Goal: Transaction & Acquisition: Download file/media

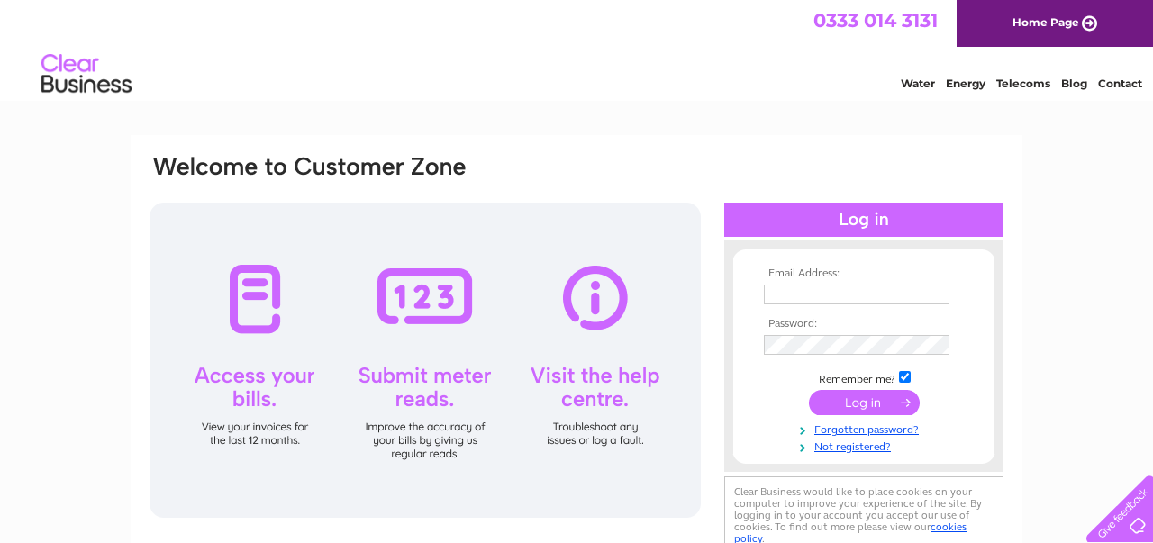
type input "sarahbardi13@hotmail.com"
click at [866, 404] on input "submit" at bounding box center [864, 402] width 111 height 25
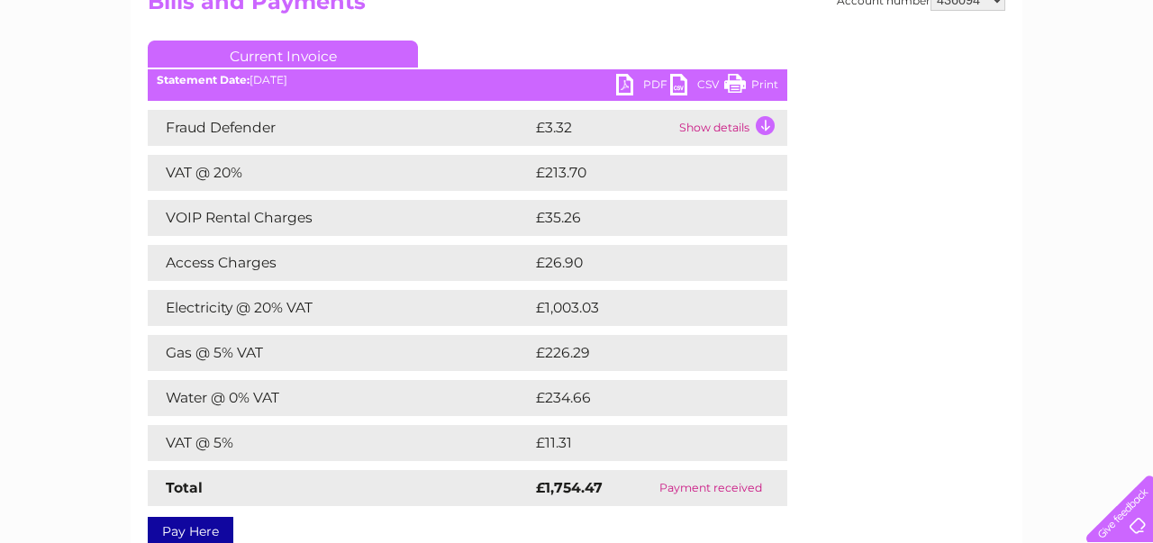
scroll to position [163, 0]
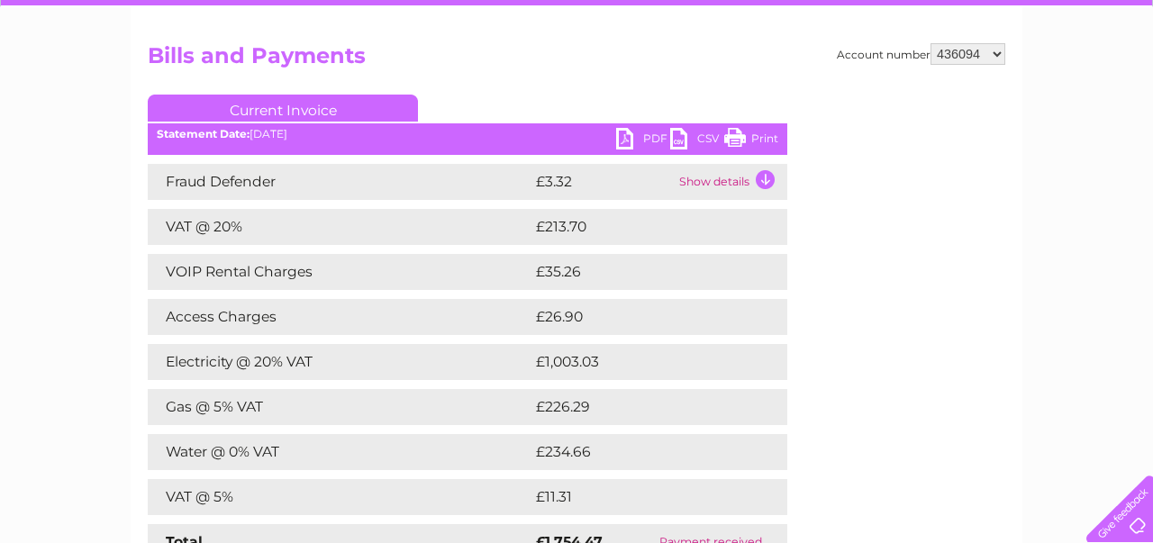
click at [624, 139] on link "PDF" at bounding box center [643, 141] width 54 height 26
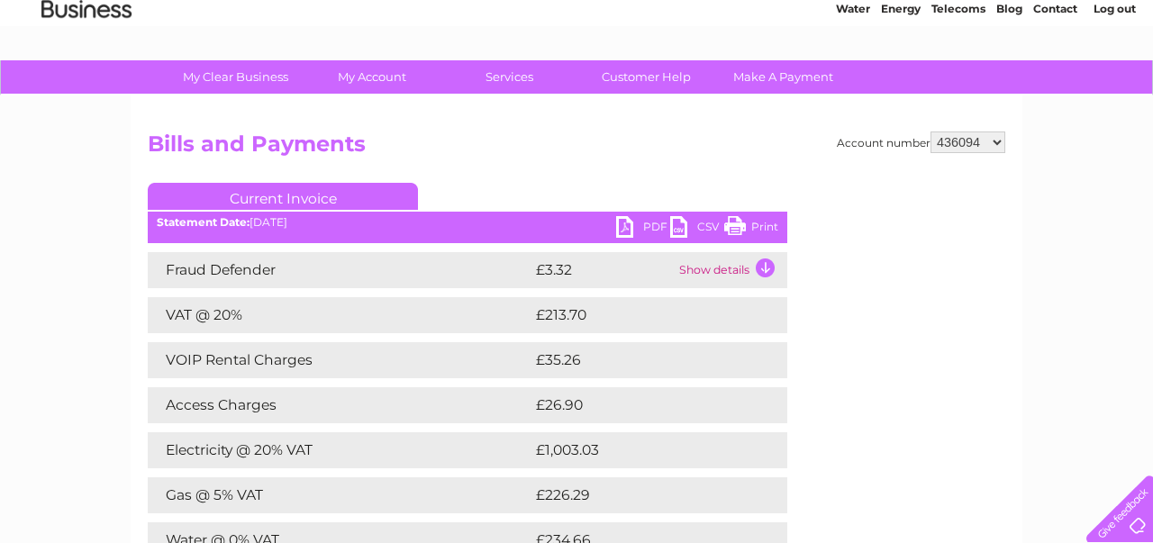
scroll to position [0, 0]
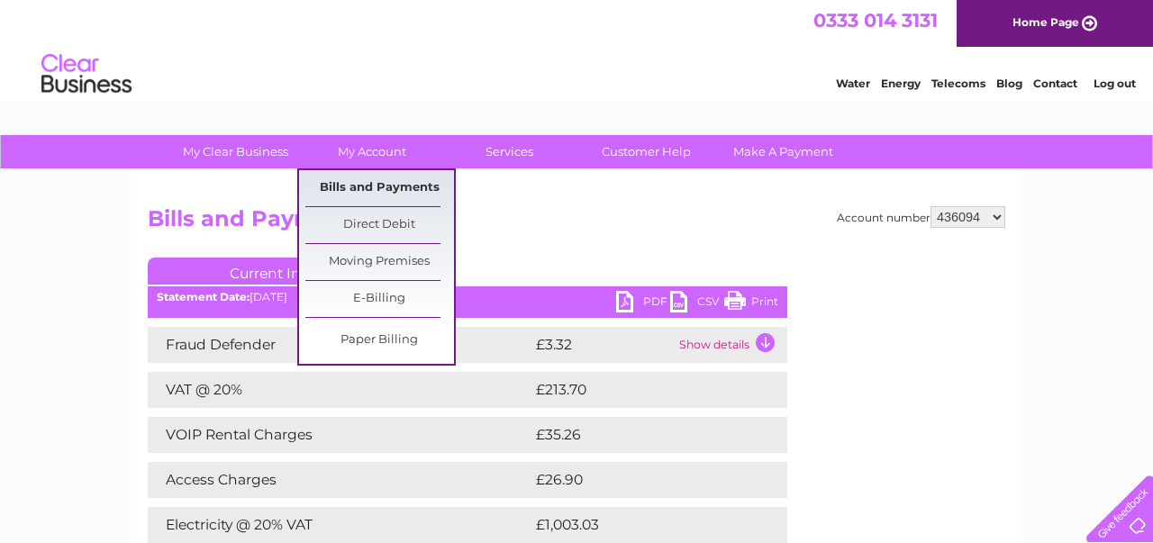
click at [366, 181] on link "Bills and Payments" at bounding box center [379, 188] width 149 height 36
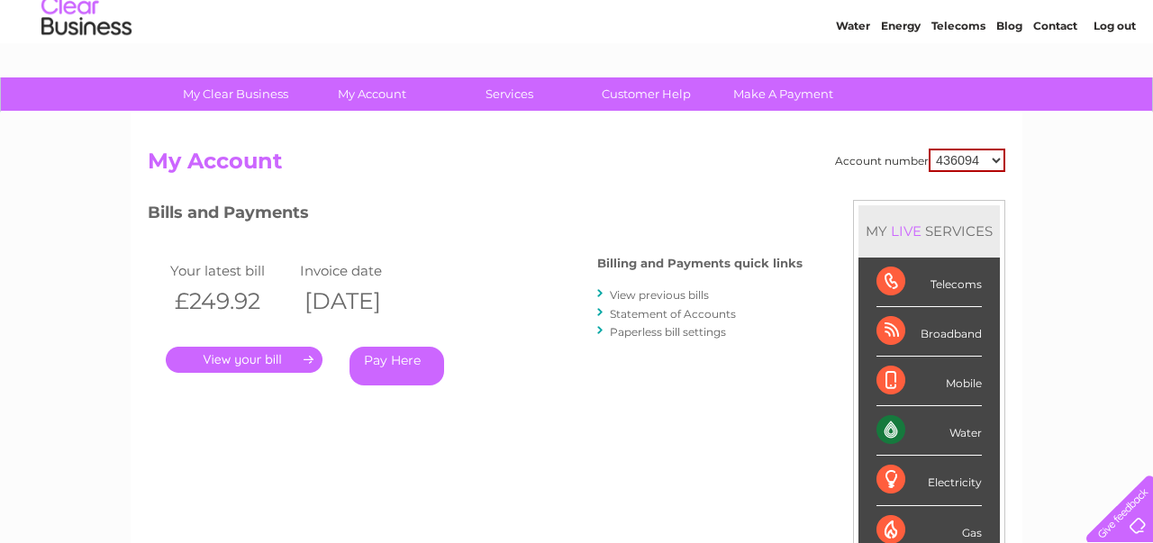
scroll to position [52, 0]
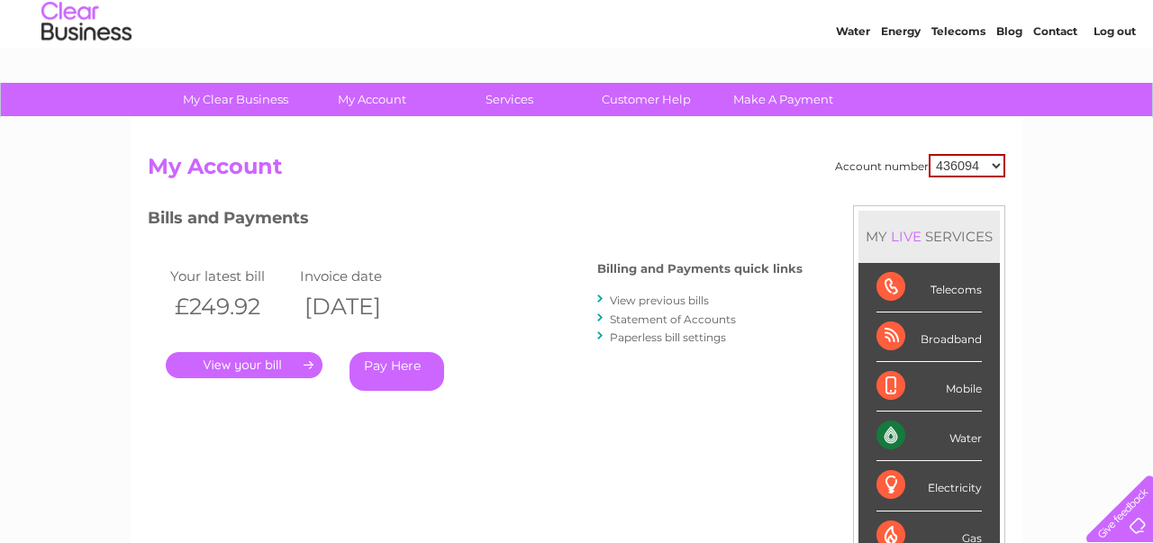
click at [678, 298] on link "View previous bills" at bounding box center [659, 301] width 99 height 14
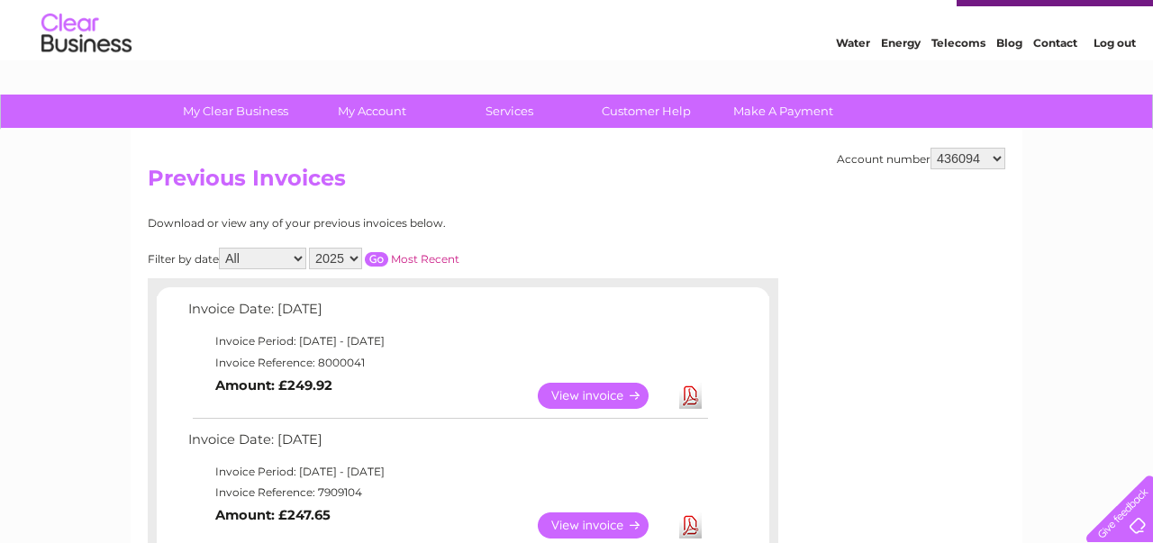
scroll to position [44, 0]
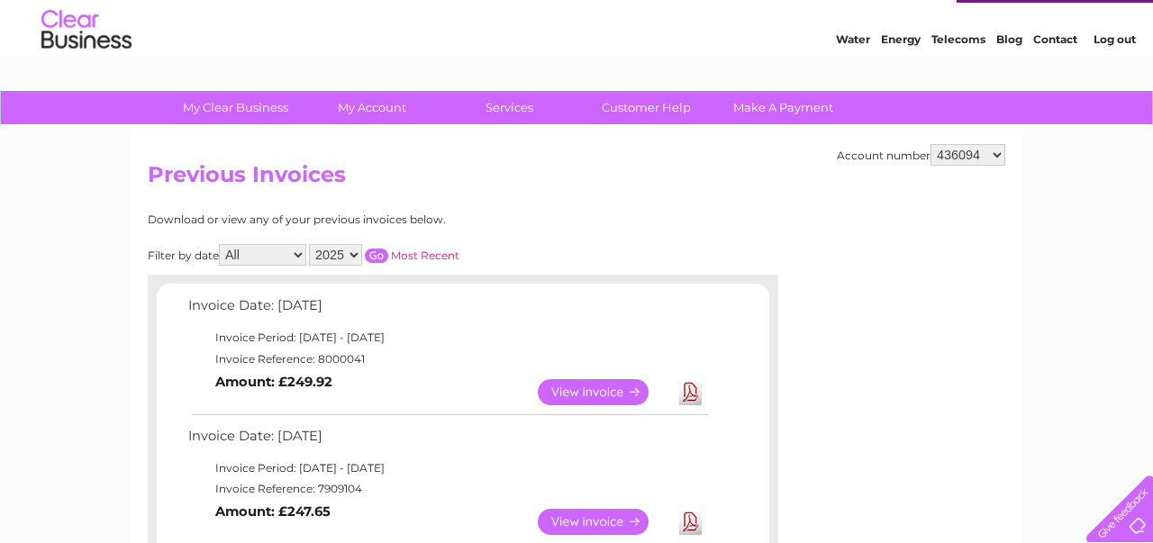
click at [357, 255] on select "2025 2024 2023 2022" at bounding box center [335, 255] width 53 height 22
select select "2024"
click at [378, 252] on input "button" at bounding box center [376, 256] width 23 height 14
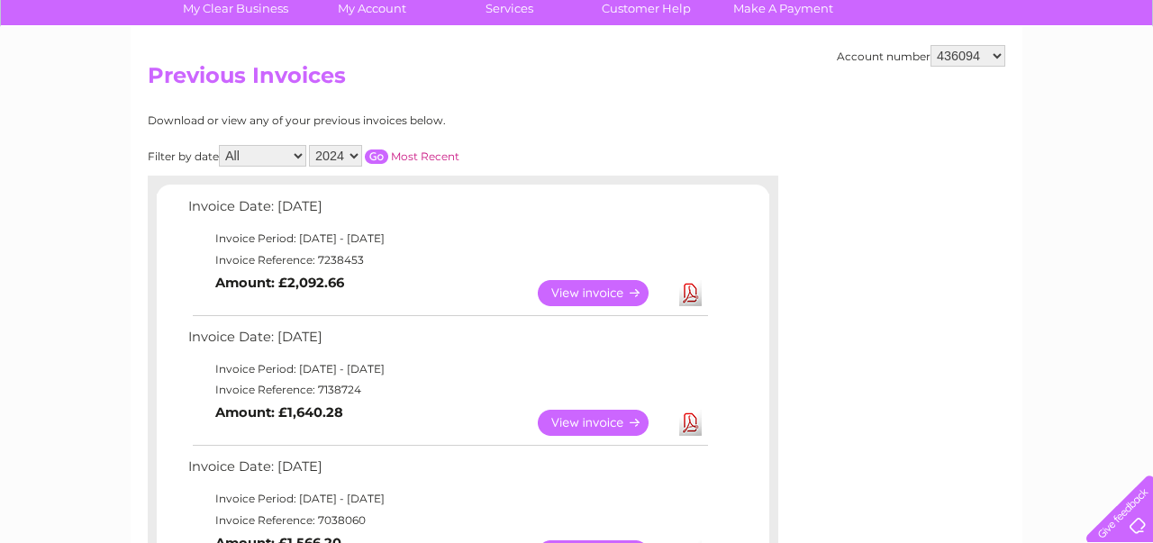
scroll to position [144, 0]
click at [694, 296] on link "Download" at bounding box center [690, 292] width 23 height 26
click at [688, 421] on link "Download" at bounding box center [690, 422] width 23 height 26
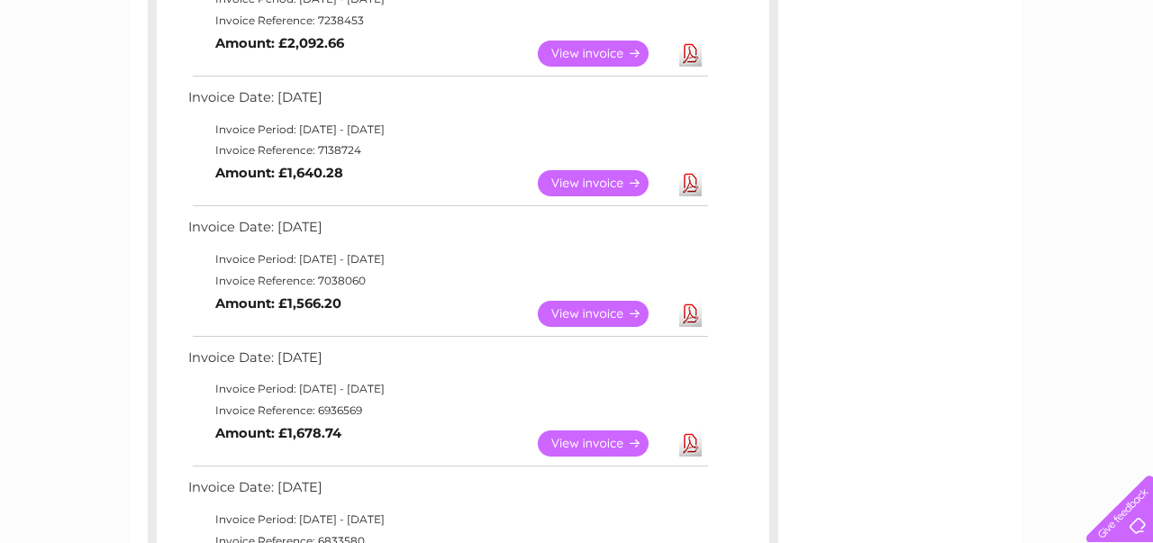
scroll to position [386, 0]
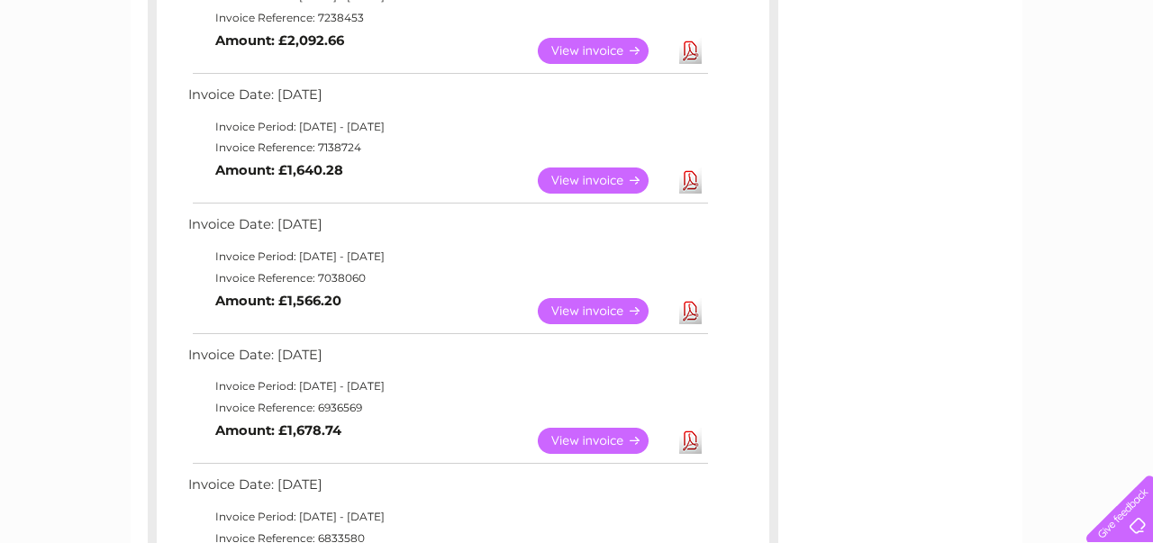
click at [689, 314] on link "Download" at bounding box center [690, 311] width 23 height 26
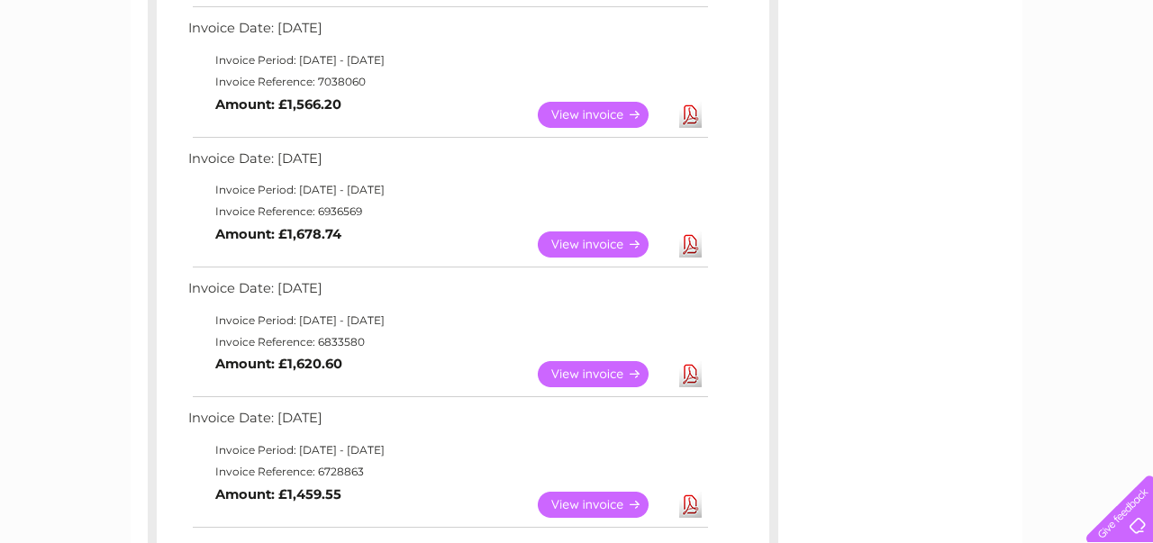
scroll to position [588, 0]
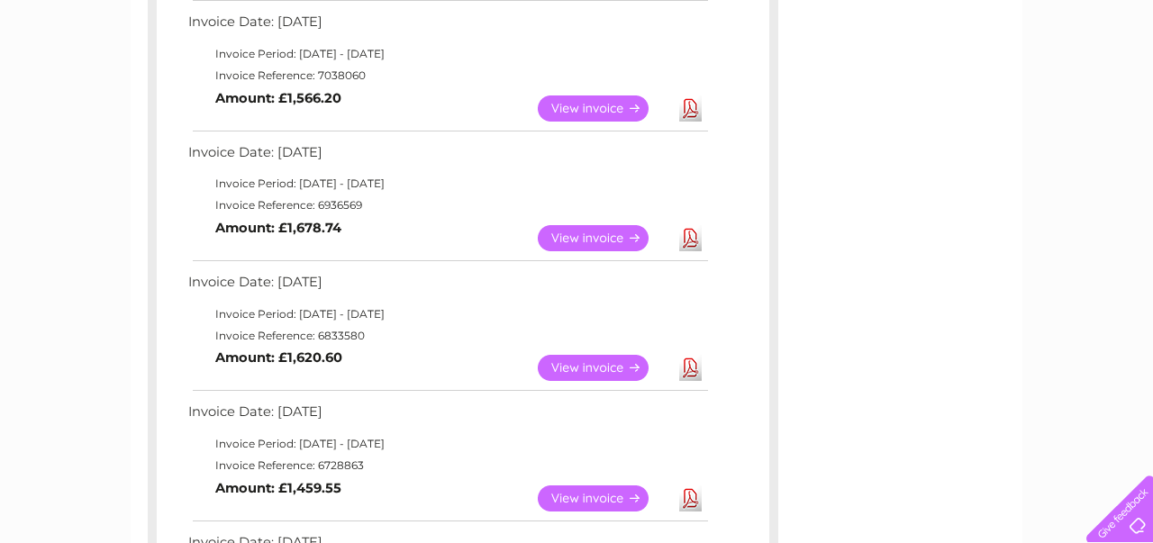
click at [692, 238] on link "Download" at bounding box center [690, 238] width 23 height 26
click at [691, 367] on link "Download" at bounding box center [690, 368] width 23 height 26
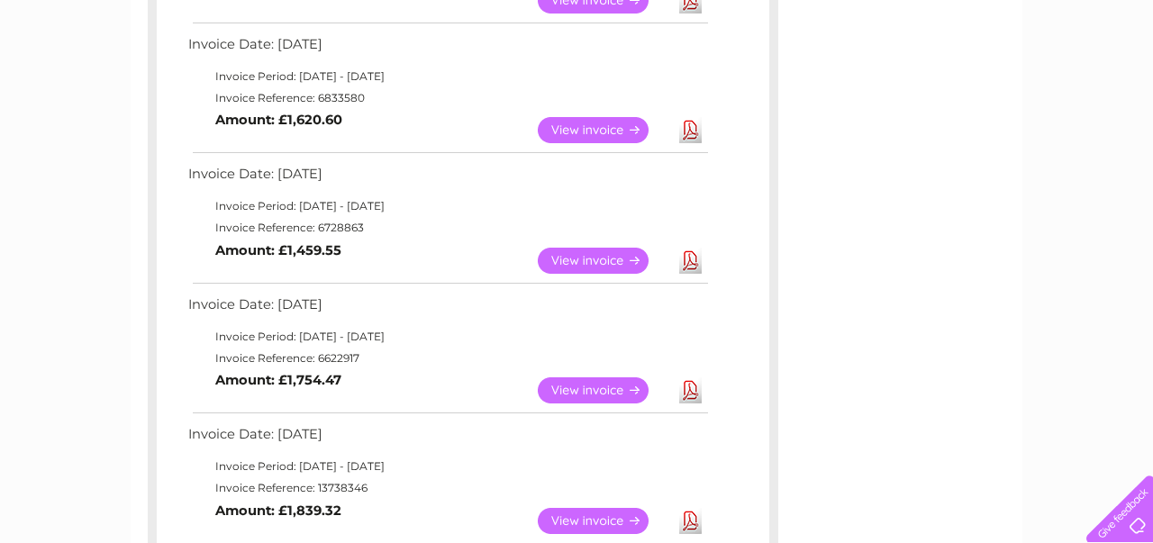
scroll to position [833, 0]
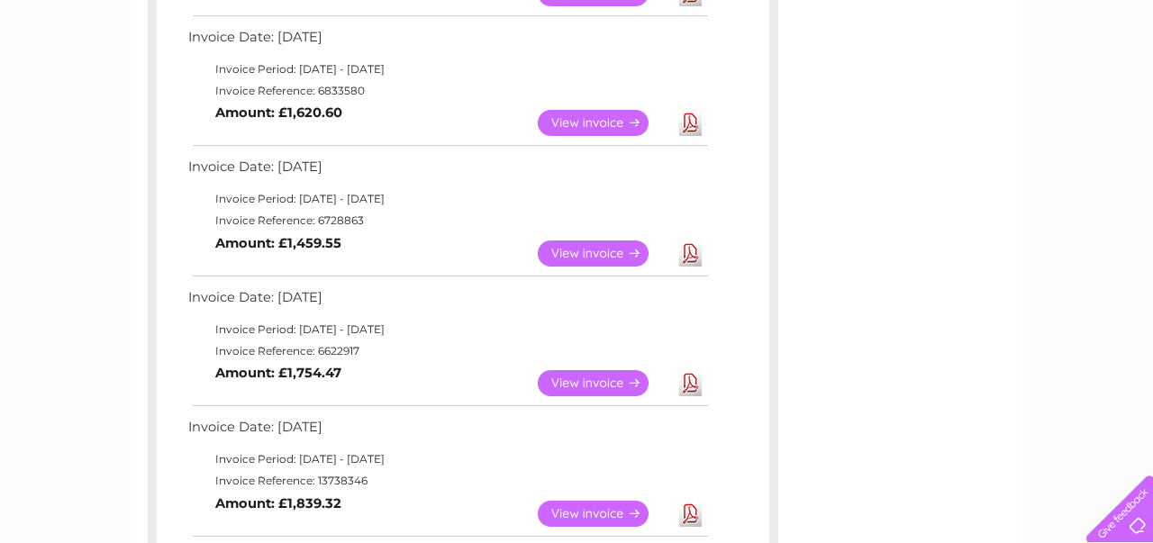
click at [689, 253] on link "Download" at bounding box center [690, 254] width 23 height 26
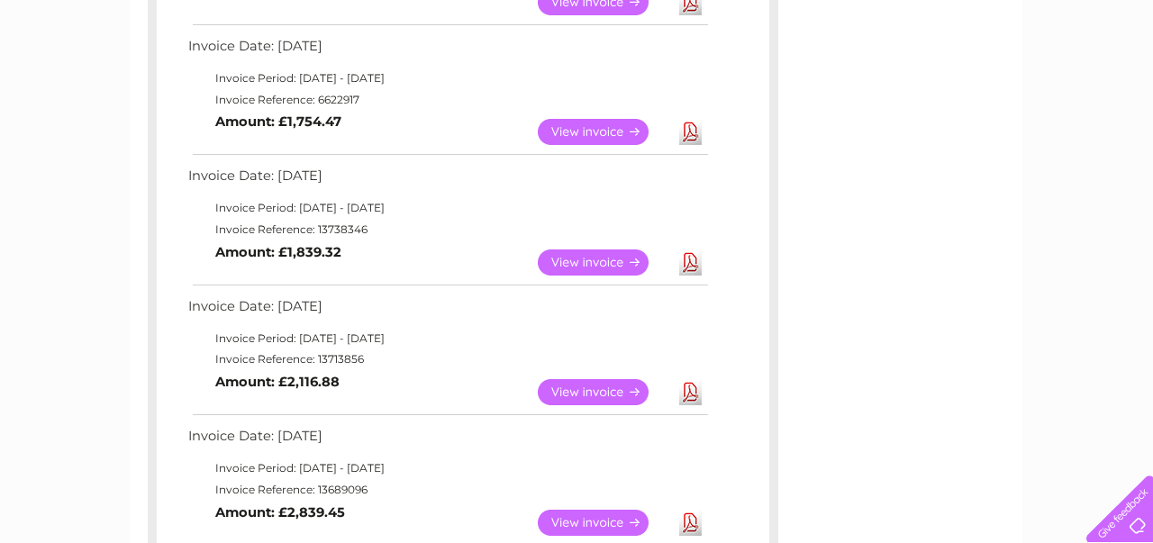
scroll to position [1095, 0]
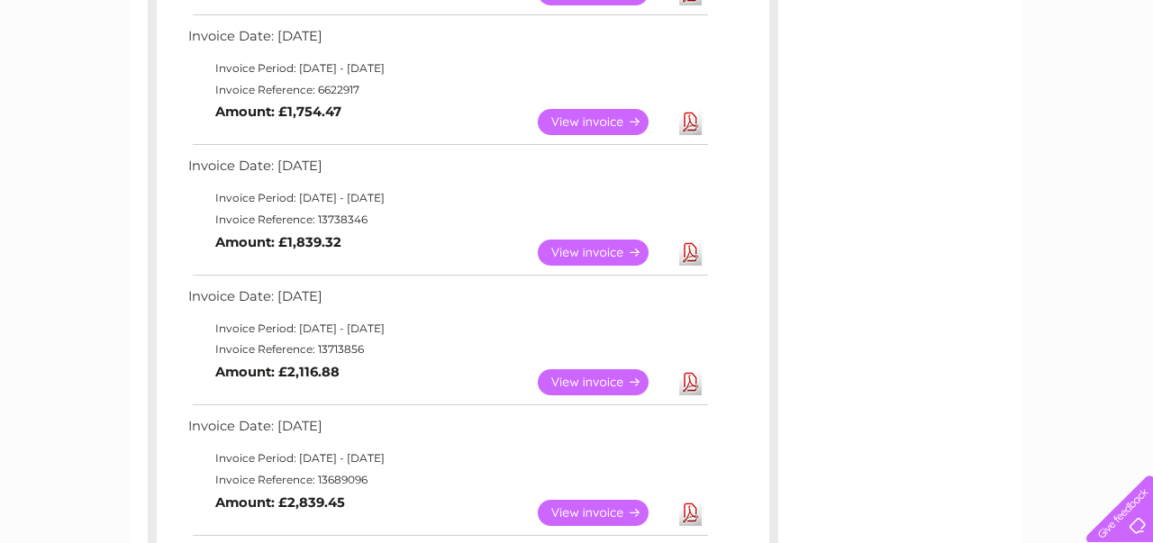
click at [692, 254] on link "Download" at bounding box center [690, 253] width 23 height 26
click at [692, 384] on link "Download" at bounding box center [690, 382] width 23 height 26
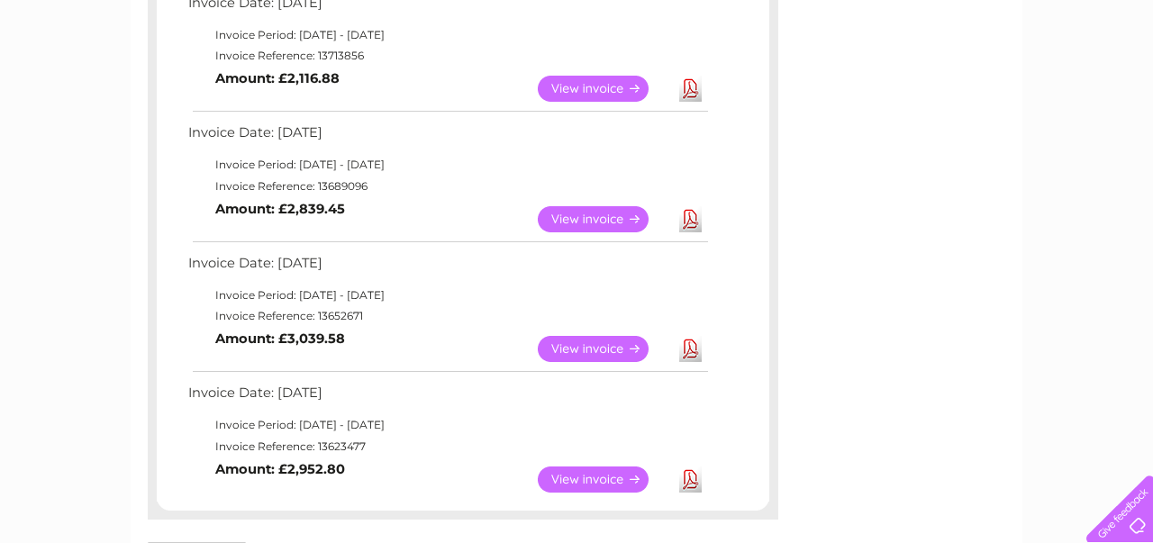
scroll to position [1396, 0]
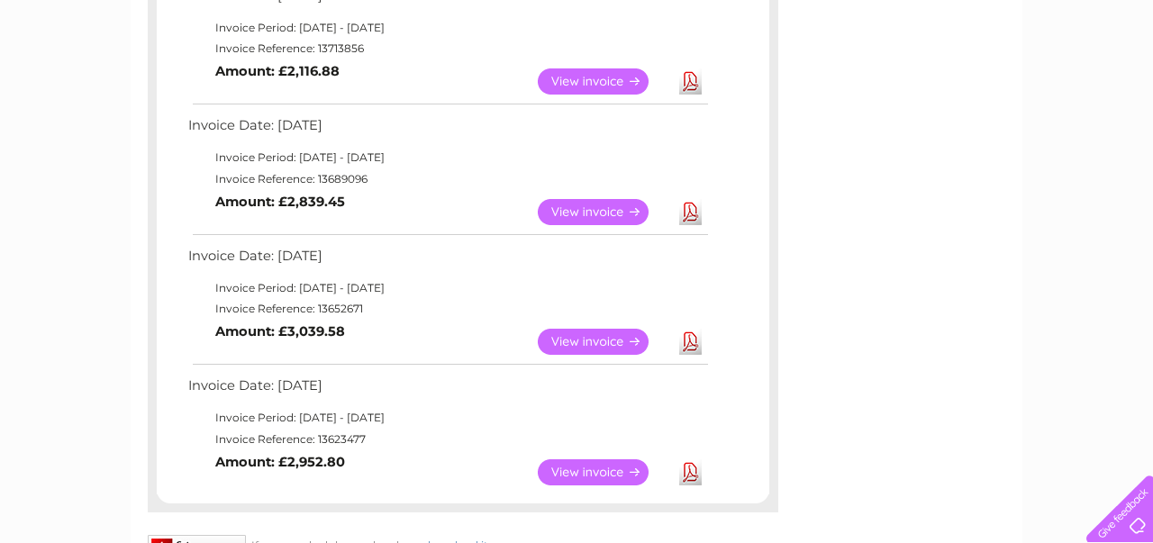
click at [689, 215] on link "Download" at bounding box center [690, 212] width 23 height 26
click at [691, 346] on link "Download" at bounding box center [690, 342] width 23 height 26
click at [691, 474] on link "Download" at bounding box center [690, 473] width 23 height 26
